Goal: Task Accomplishment & Management: Use online tool/utility

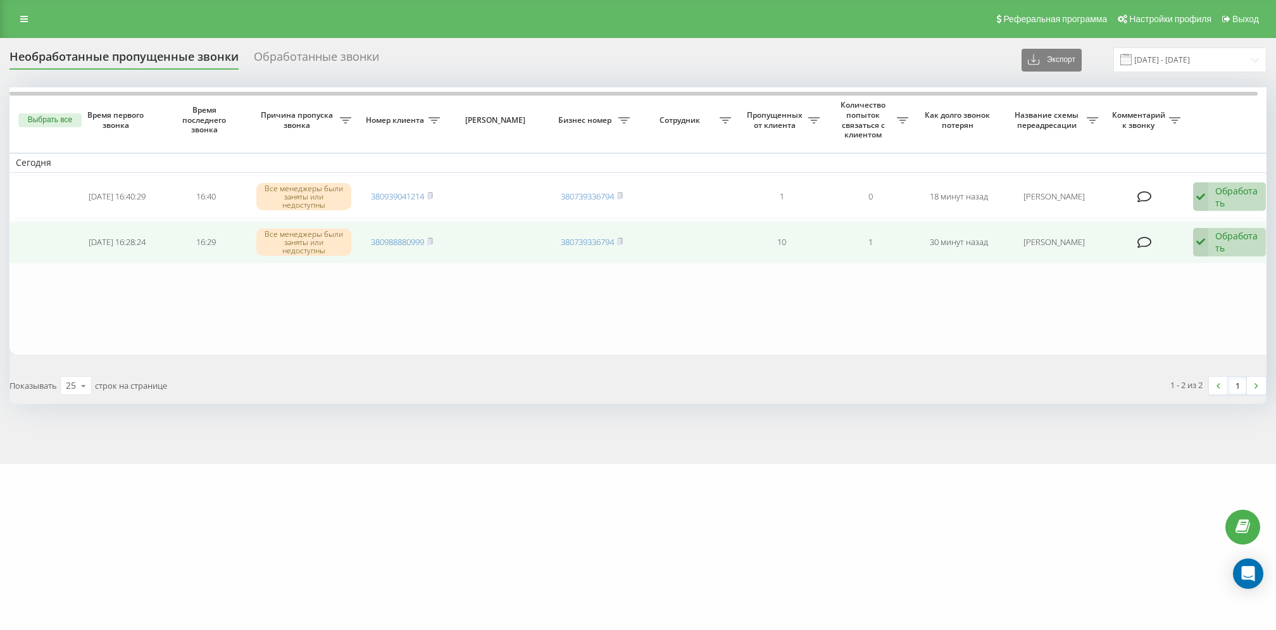
click at [1228, 244] on div "Обработать" at bounding box center [1237, 242] width 44 height 24
click at [1203, 303] on div "[PERSON_NAME] перезвонил сам с другого номера" at bounding box center [1144, 314] width 242 height 23
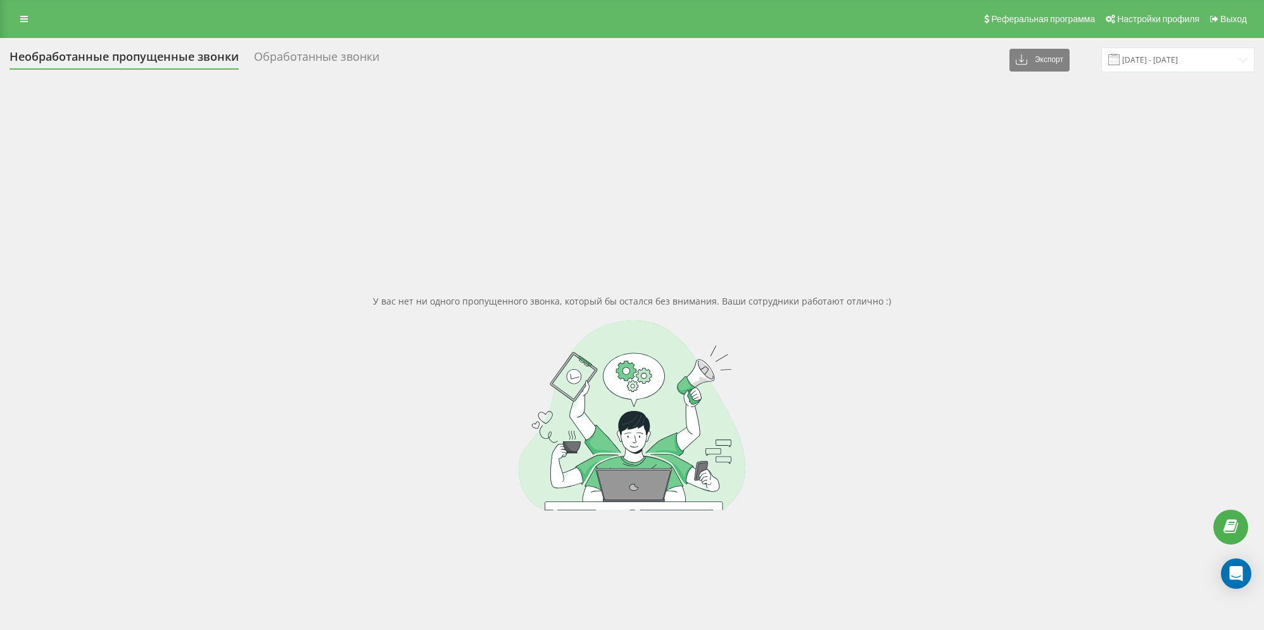
click at [696, 92] on div "У вас нет ни одного пропущенного звонка, который бы остался без внимания. Ваши …" at bounding box center [631, 402] width 1245 height 630
